Goal: Information Seeking & Learning: Check status

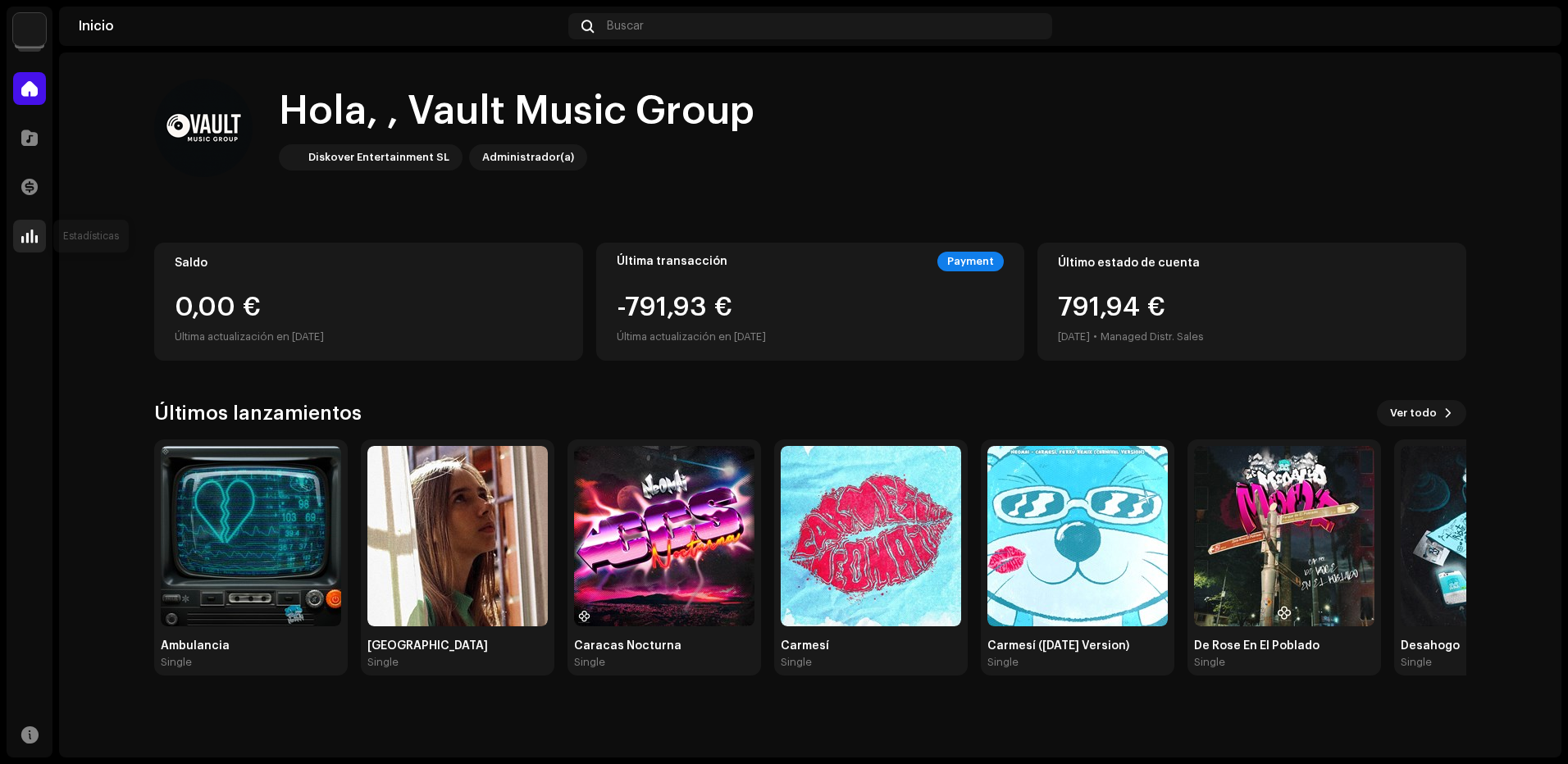
click at [35, 239] on span at bounding box center [29, 235] width 17 height 13
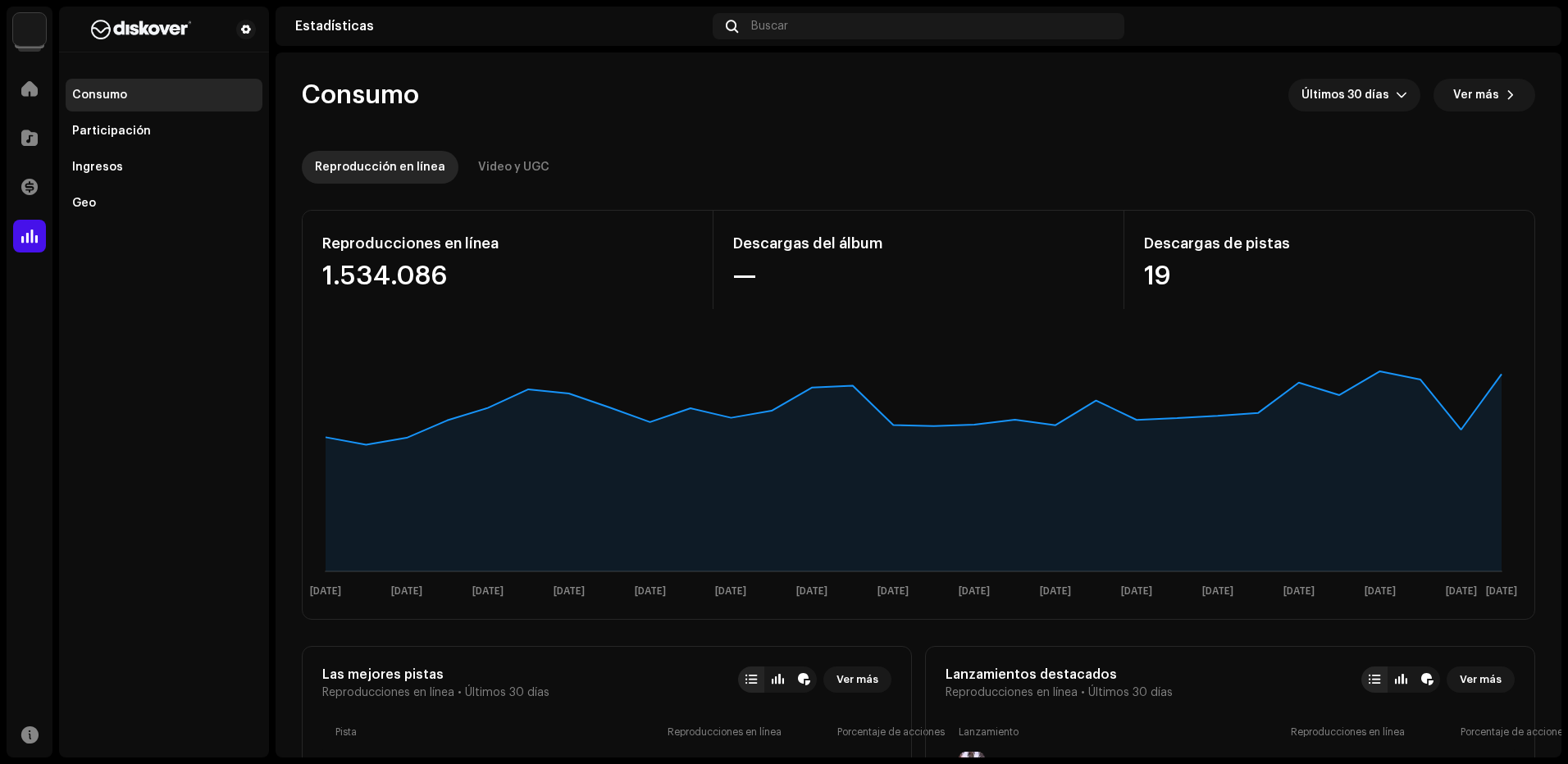
click at [54, 140] on navigation-secondary "Consumo Participación Ingresos Geo" at bounding box center [161, 382] width 217 height 751
click at [32, 141] on span at bounding box center [29, 137] width 17 height 13
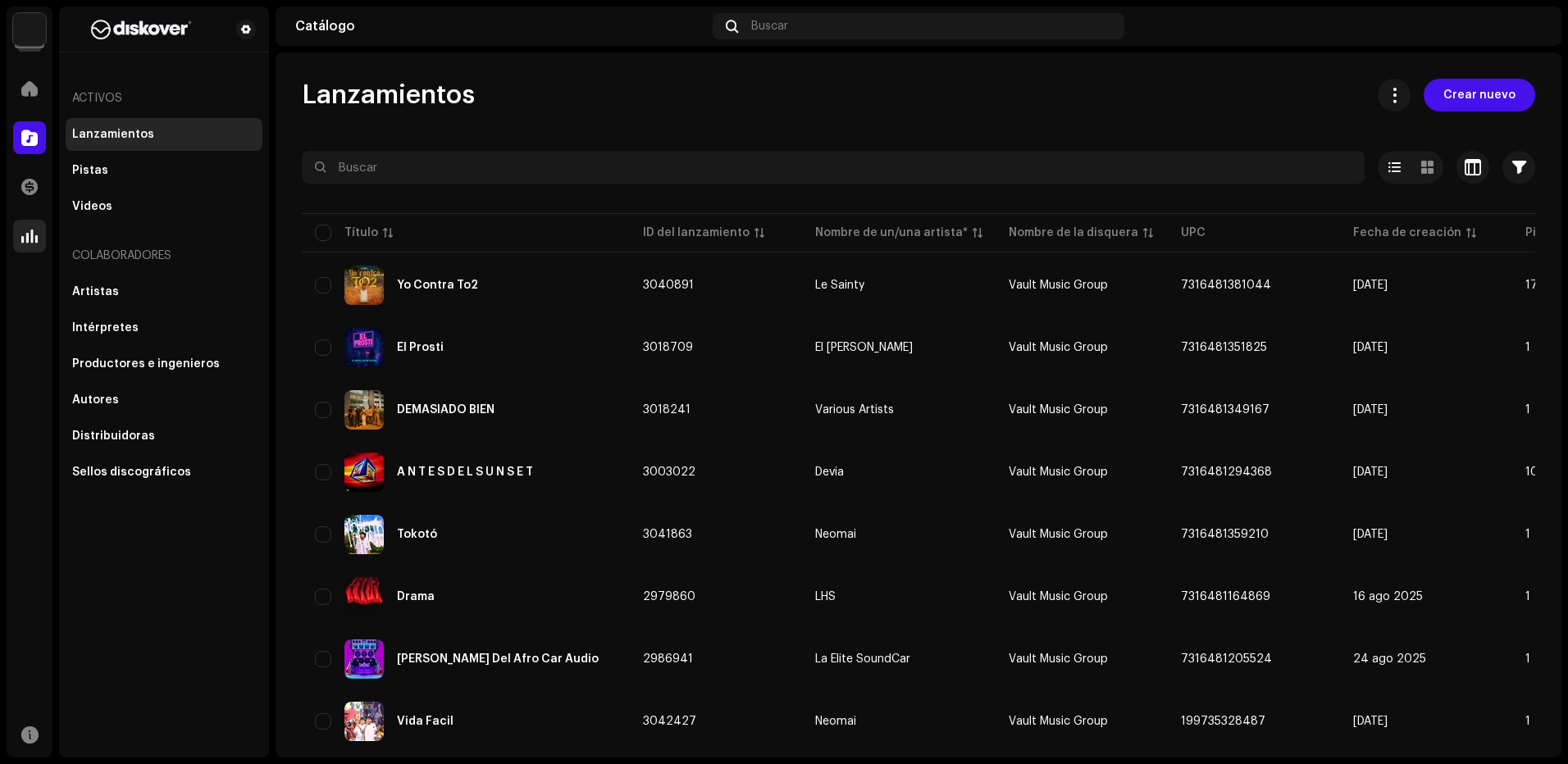
click at [29, 239] on span at bounding box center [29, 235] width 17 height 13
